Goal: Entertainment & Leisure: Consume media (video, audio)

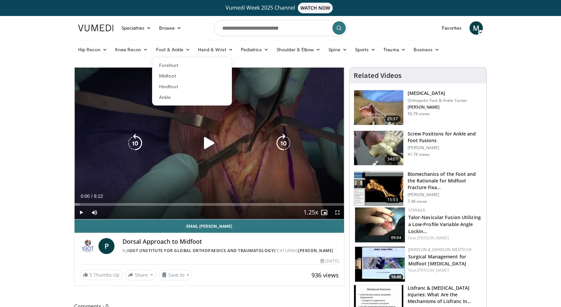
click at [204, 143] on icon "Video Player" at bounding box center [209, 143] width 19 height 19
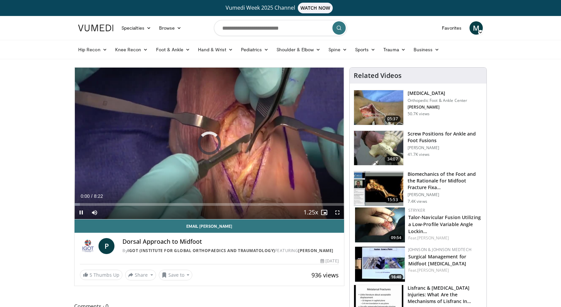
click at [336, 211] on span "Video Player" at bounding box center [336, 211] width 13 height 13
click at [93, 212] on span "Video Player" at bounding box center [94, 211] width 13 height 13
click at [335, 209] on span "Video Player" at bounding box center [336, 211] width 13 height 13
